Goal: Task Accomplishment & Management: Use online tool/utility

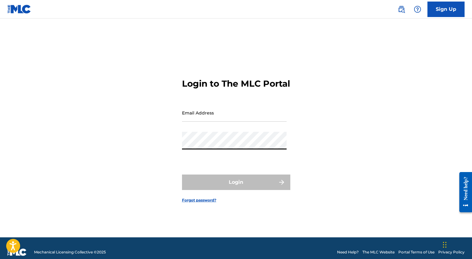
type input "[EMAIL_ADDRESS][DOMAIN_NAME]"
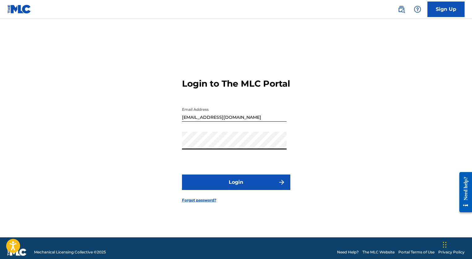
click at [237, 190] on button "Login" at bounding box center [236, 182] width 108 height 15
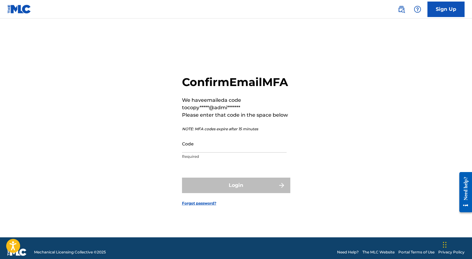
click at [239, 151] on input "Code" at bounding box center [234, 144] width 105 height 18
paste input "295465"
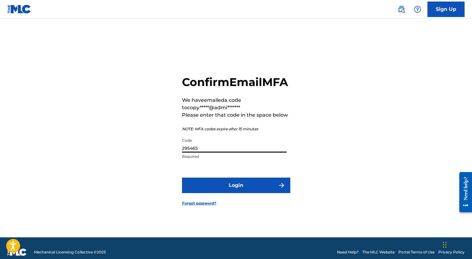
type input "295465"
click at [248, 191] on button "Login" at bounding box center [236, 185] width 108 height 15
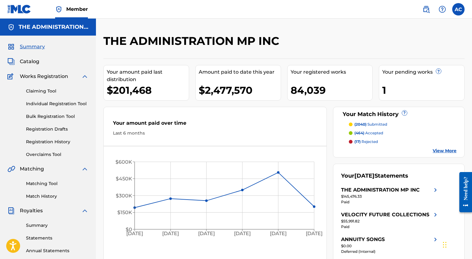
click at [29, 59] on span "Catalog" at bounding box center [30, 61] width 20 height 7
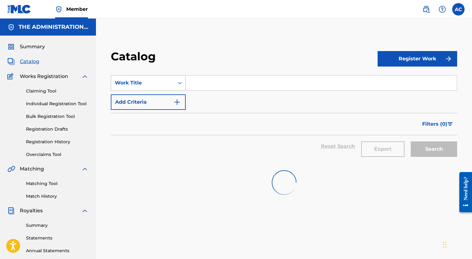
click at [152, 79] on div "Work Title" at bounding box center [142, 83] width 63 height 12
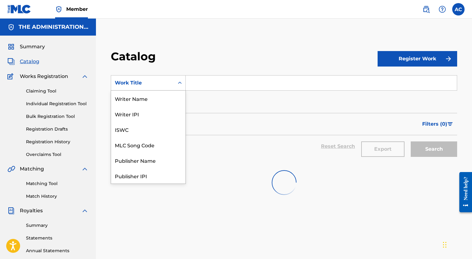
scroll to position [93, 0]
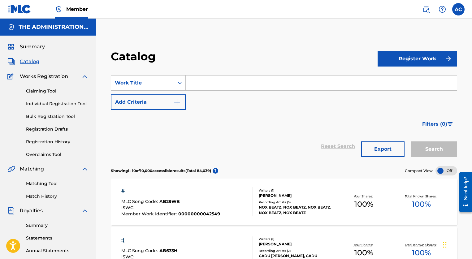
click at [47, 92] on link "Claiming Tool" at bounding box center [57, 91] width 63 height 7
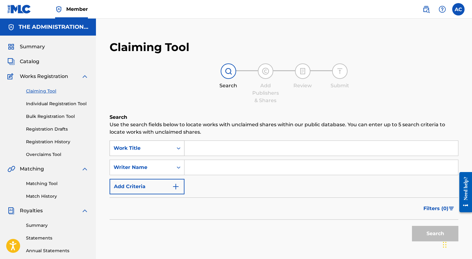
click at [166, 151] on div "Work Title" at bounding box center [142, 148] width 56 height 7
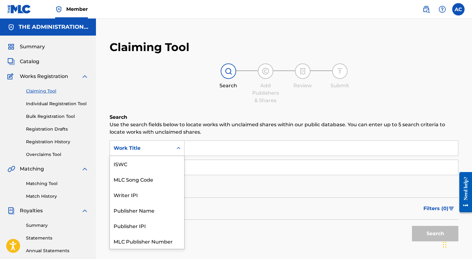
scroll to position [15, 0]
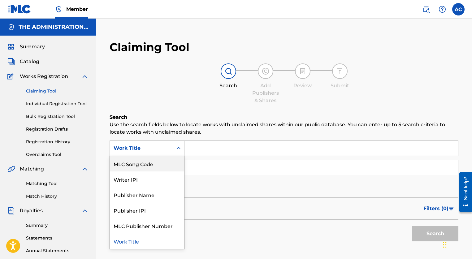
click at [158, 168] on div "MLC Song Code" at bounding box center [147, 163] width 74 height 15
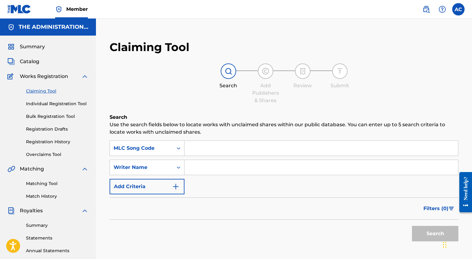
click at [203, 148] on input "Search Form" at bounding box center [322, 148] width 274 height 15
paste input "IC6TA0"
type input "IC6TA0"
click at [426, 232] on button "Search" at bounding box center [435, 233] width 46 height 15
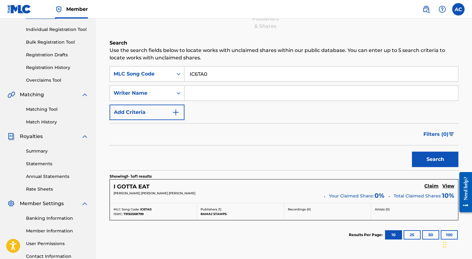
scroll to position [76, 0]
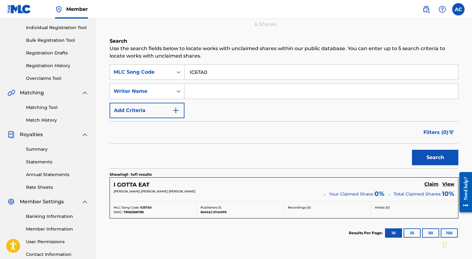
click at [429, 183] on h5 "Claim" at bounding box center [432, 185] width 14 height 6
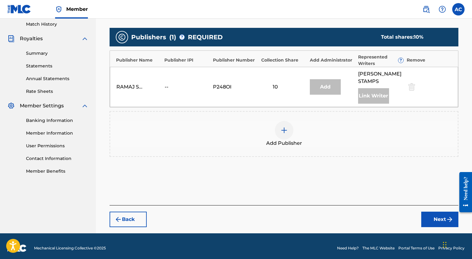
scroll to position [184, 0]
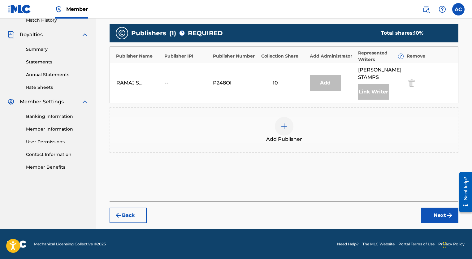
click at [281, 126] on img at bounding box center [284, 126] width 7 height 7
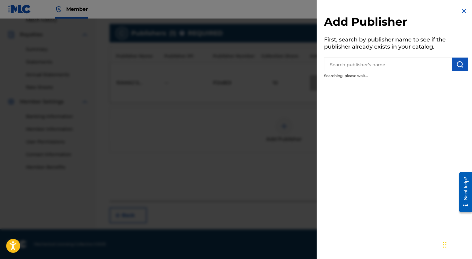
click at [380, 59] on input "text" at bounding box center [388, 65] width 128 height 14
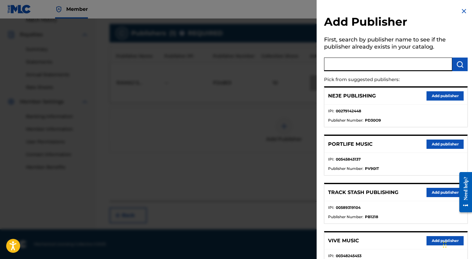
paste input "Camp CO T Publishing"
click at [457, 64] on img "submit" at bounding box center [460, 64] width 7 height 7
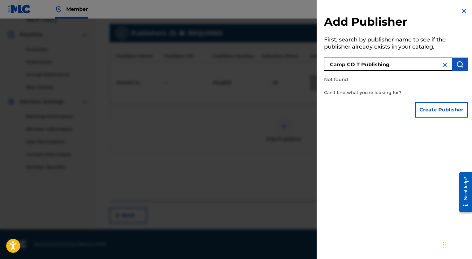
click at [397, 64] on input "Camp CO T Publishing" at bounding box center [388, 65] width 128 height 14
type input "Camp CO T Pub"
click at [463, 10] on img at bounding box center [464, 10] width 7 height 7
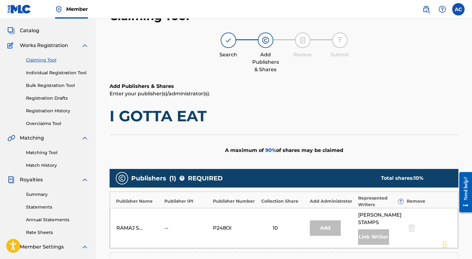
scroll to position [0, 0]
